Goal: Task Accomplishment & Management: Complete application form

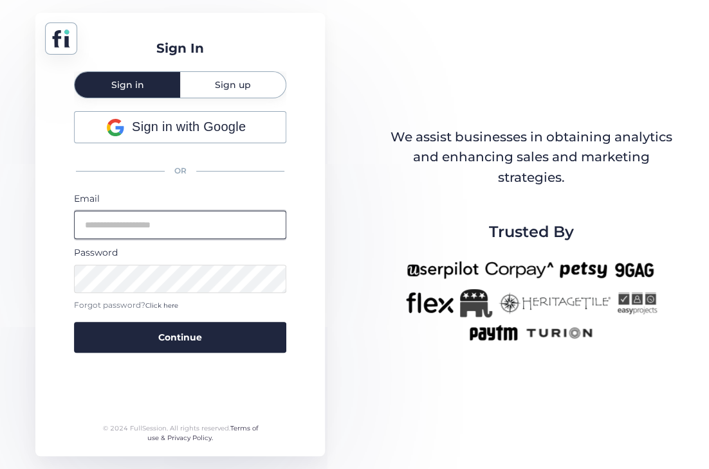
click at [209, 222] on input "email" at bounding box center [180, 225] width 212 height 28
type input "*"
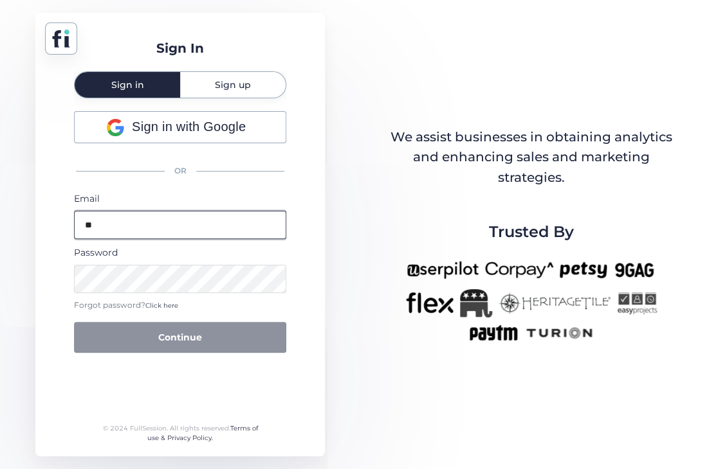
type input "*"
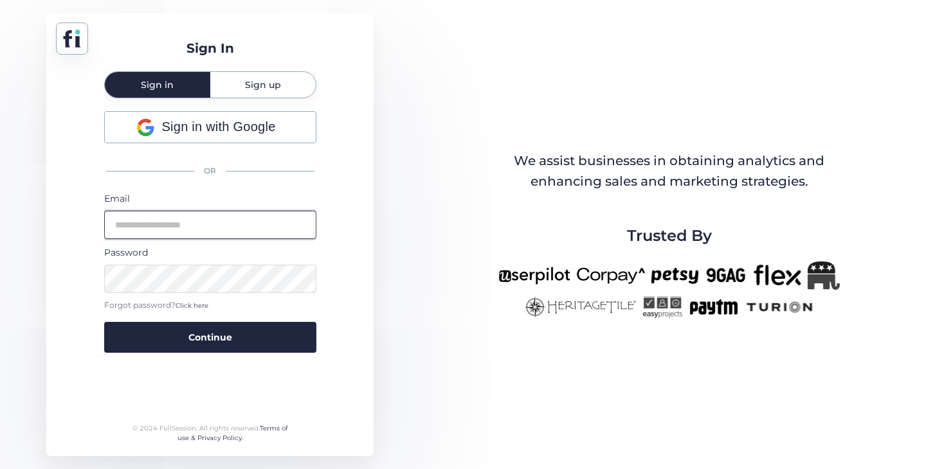
click at [190, 231] on input "email" at bounding box center [210, 225] width 212 height 28
